Goal: Task Accomplishment & Management: Manage account settings

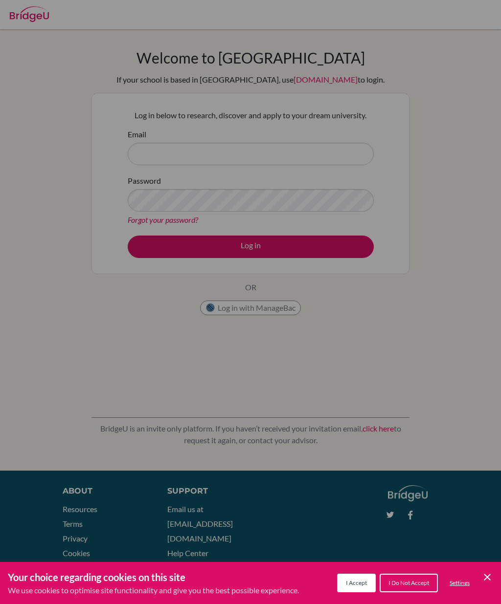
click at [481, 575] on icon "Cookie Control Close Icon" at bounding box center [487, 577] width 12 height 12
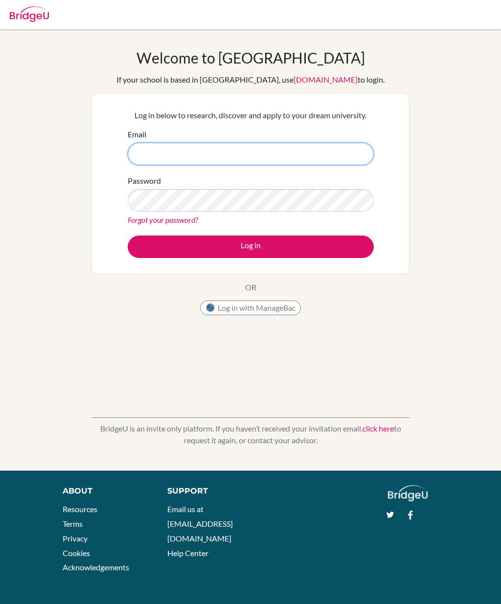
click at [276, 146] on input "Email" at bounding box center [251, 154] width 246 height 22
type input "aadityadhar@gmail.com"
click at [264, 243] on button "Log in" at bounding box center [251, 247] width 246 height 22
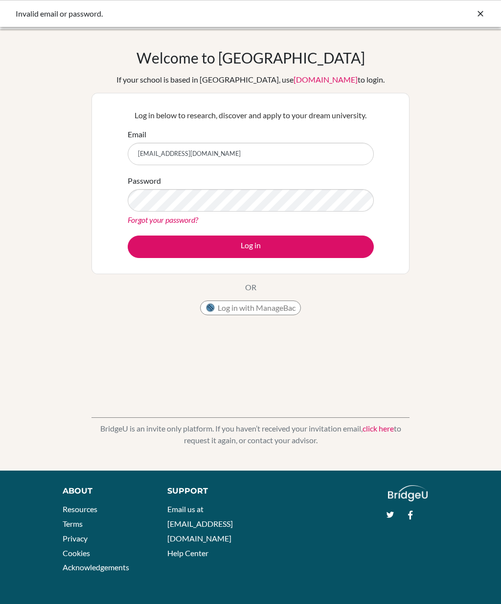
click at [296, 157] on input "[EMAIL_ADDRESS][DOMAIN_NAME]" at bounding box center [251, 154] width 246 height 22
type input "aadityadhar@ecolemondiale.org"
click at [256, 245] on button "Log in" at bounding box center [251, 247] width 246 height 22
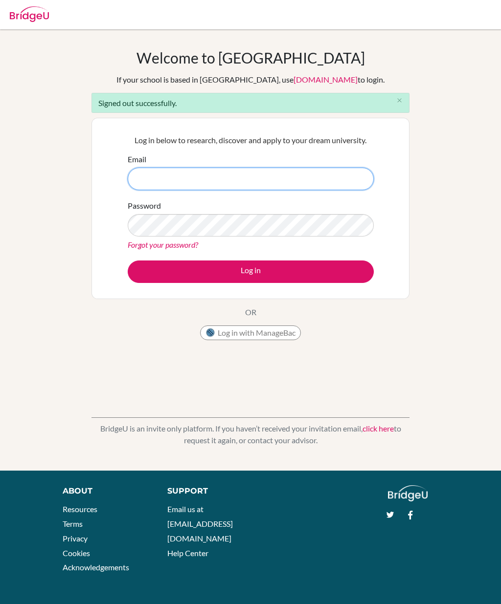
type input "aadityadhar@ecolemondiale.org"
click at [250, 271] on button "Log in" at bounding box center [251, 272] width 246 height 22
type input "aadityasd07@gmail.com"
click at [260, 272] on button "Log in" at bounding box center [251, 272] width 246 height 22
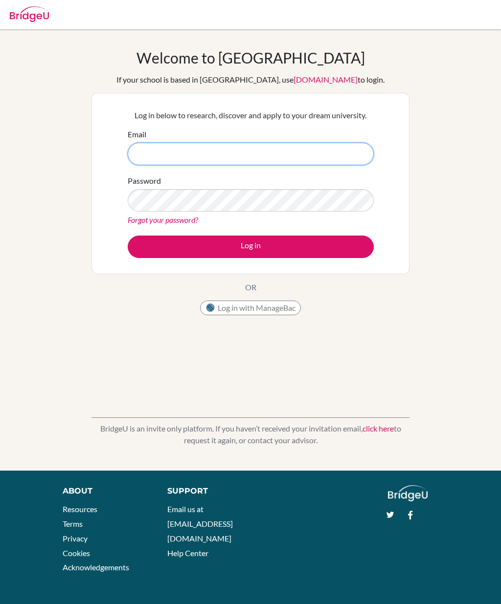
type input "[EMAIL_ADDRESS][DOMAIN_NAME]"
click at [256, 245] on button "Log in" at bounding box center [251, 247] width 246 height 22
